Goal: Task Accomplishment & Management: Use online tool/utility

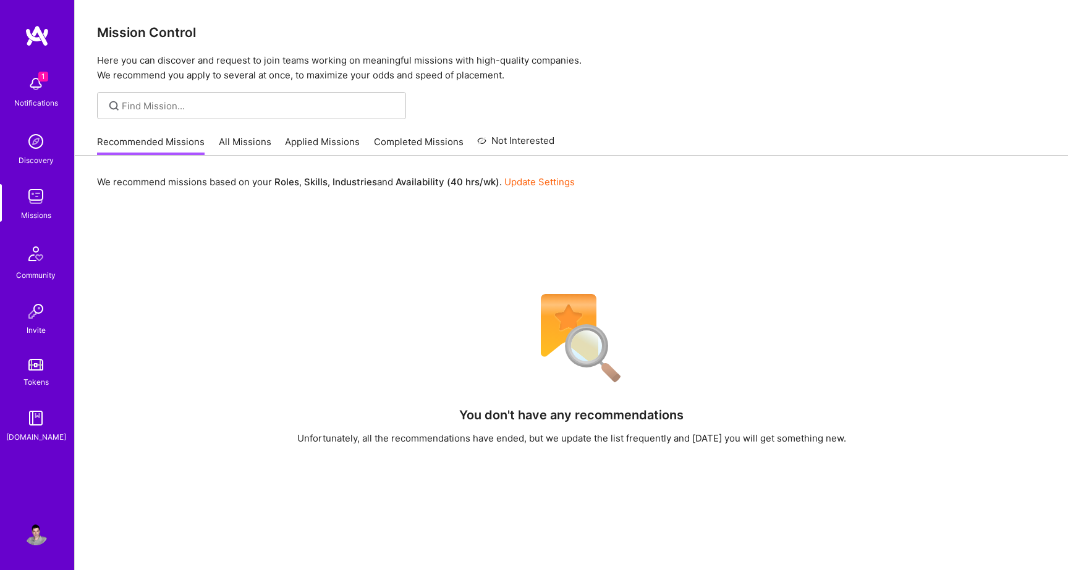
click at [329, 139] on link "Applied Missions" at bounding box center [322, 145] width 75 height 20
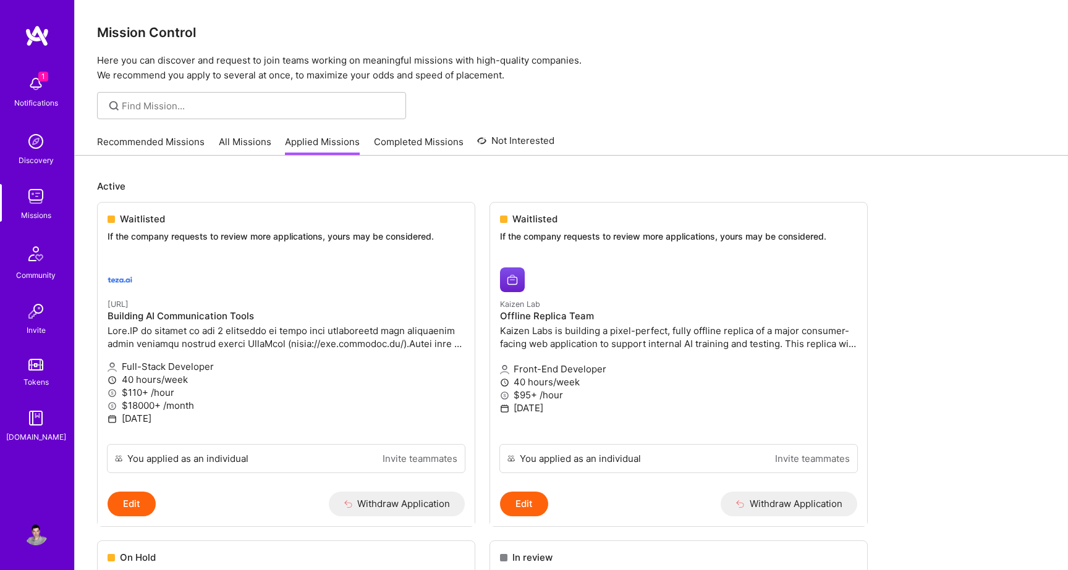
click at [174, 146] on link "Recommended Missions" at bounding box center [151, 145] width 108 height 20
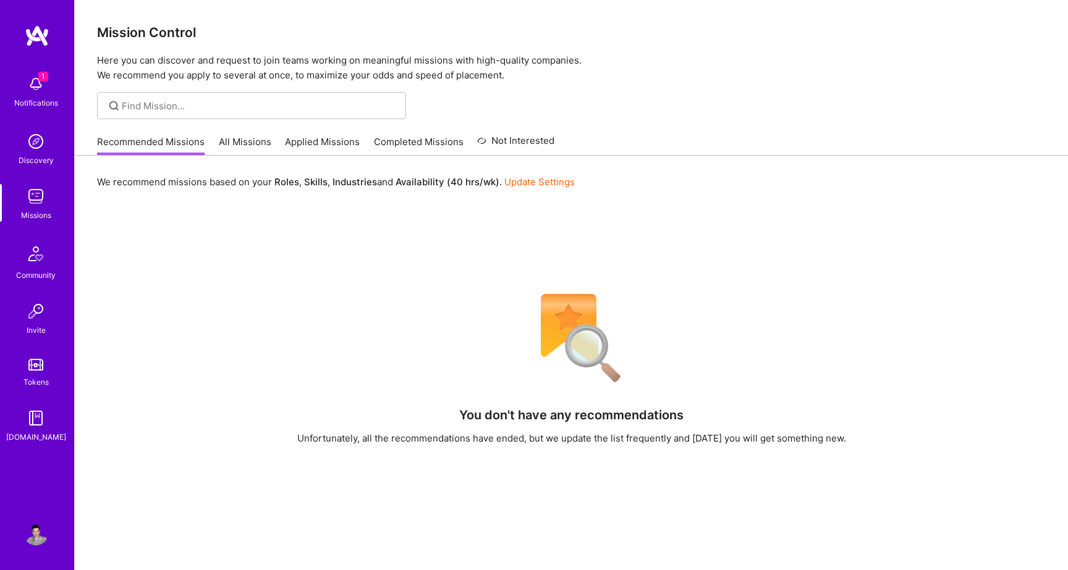
click at [24, 93] on img at bounding box center [35, 84] width 25 height 25
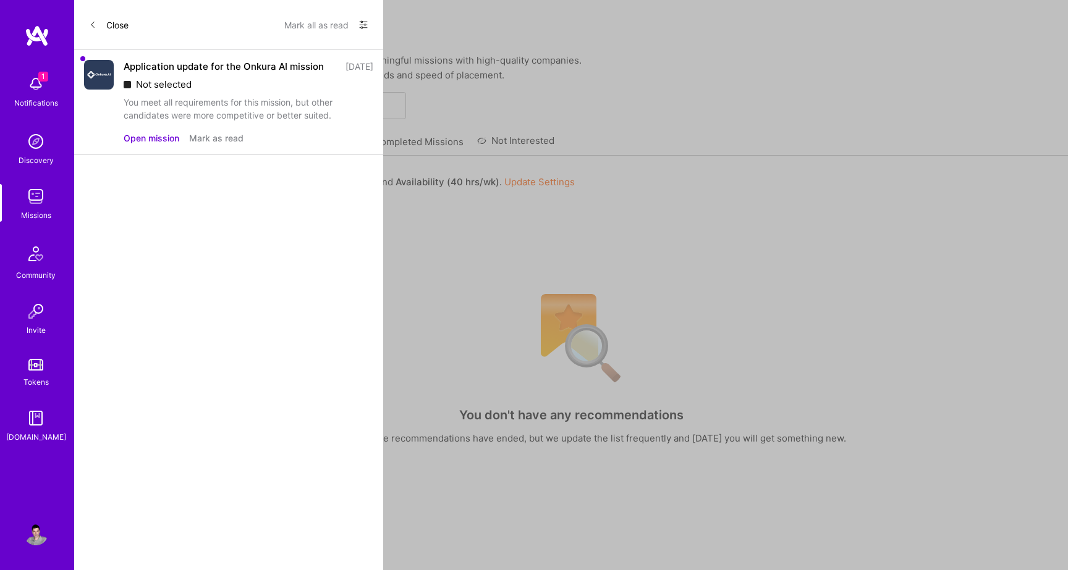
click at [217, 140] on button "Mark as read" at bounding box center [216, 138] width 54 height 13
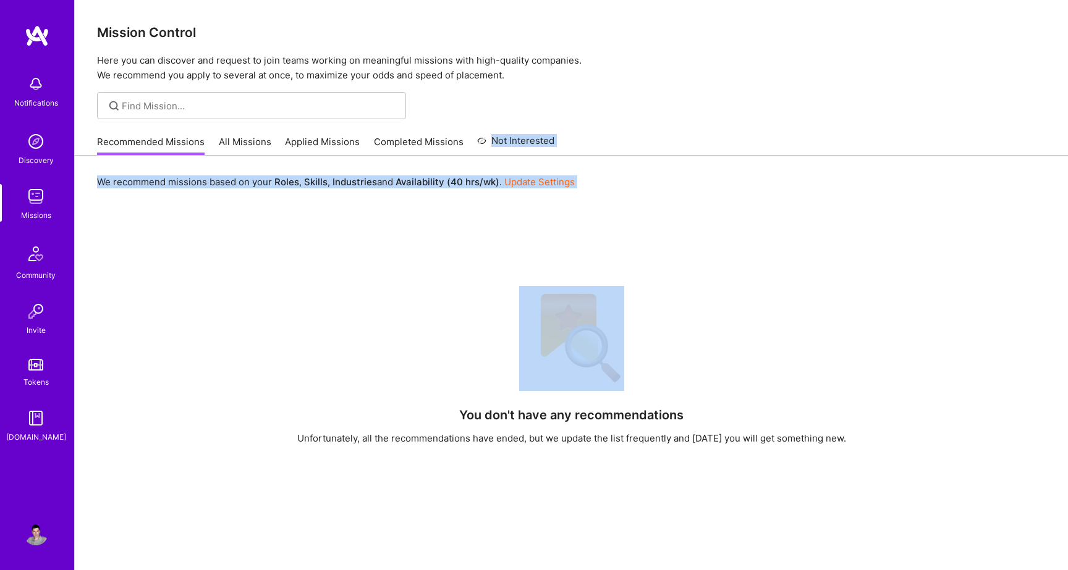
click at [481, 282] on div "Notifications Discovery Missions Community Invite Tokens [DOMAIN_NAME] Profile …" at bounding box center [534, 375] width 1068 height 751
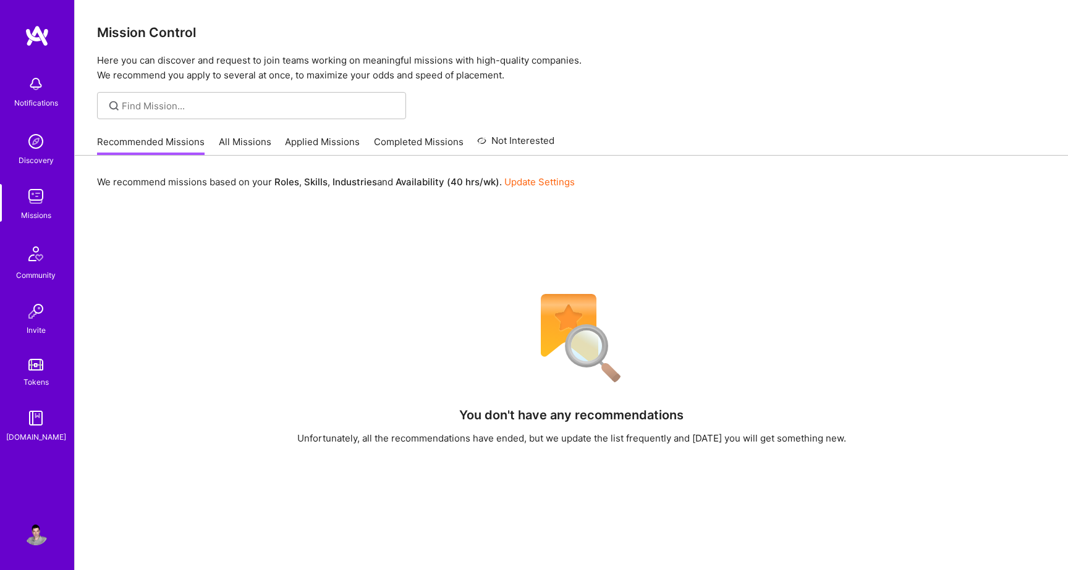
click at [363, 260] on div "We recommend missions based on your Roles , Skills , Industries and Availabilit…" at bounding box center [571, 456] width 993 height 601
click at [717, 362] on div "You don't have any recommendations Unfortunately, all the recommendations have …" at bounding box center [571, 514] width 948 height 456
click at [322, 564] on div "You don't have any recommendations Unfortunately, all the recommendations have …" at bounding box center [571, 514] width 948 height 456
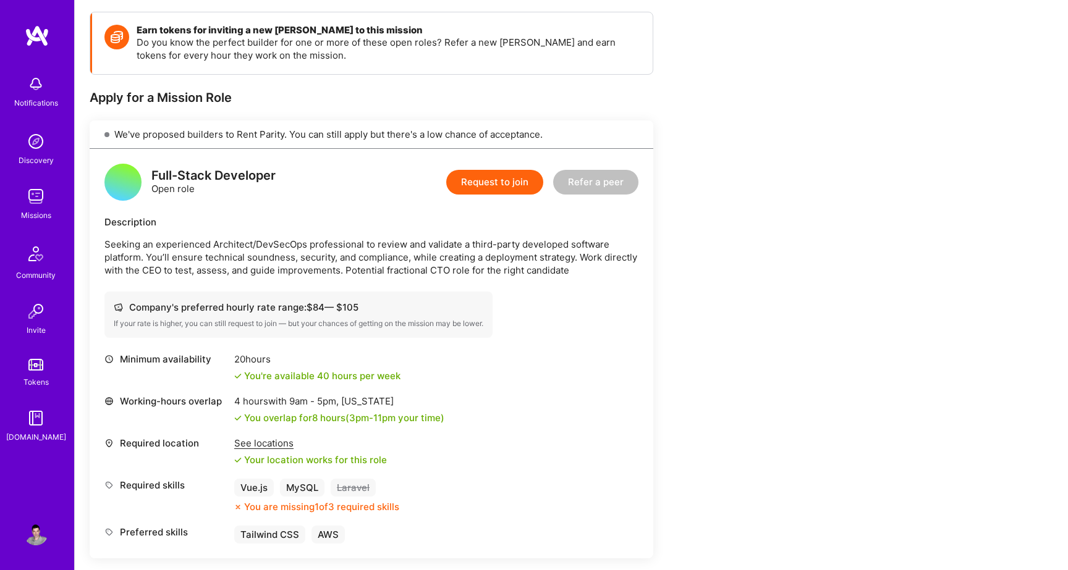
scroll to position [170, 0]
